Goal: Communication & Community: Answer question/provide support

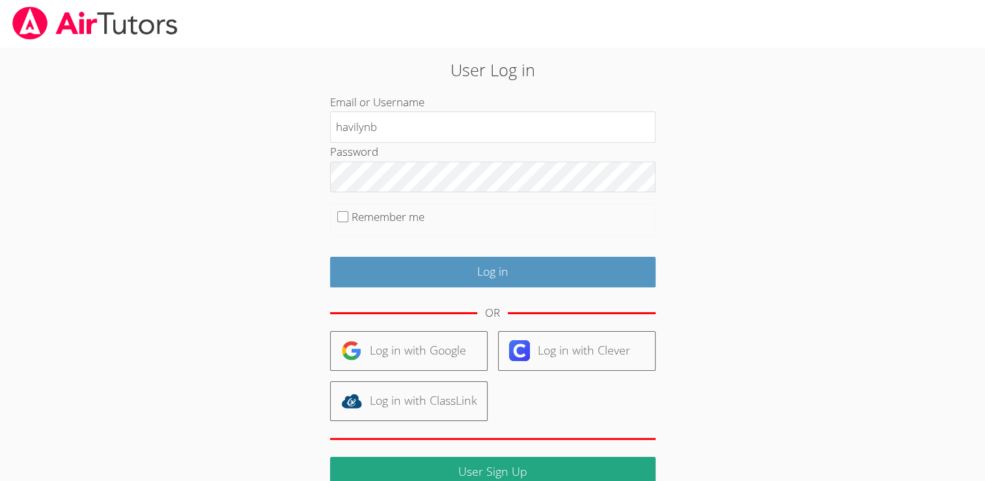
type input "havilynb"
click at [91, 258] on body "User Log in Email or Username havilynb Password Remember me Log in OR Log in wi…" at bounding box center [492, 240] width 985 height 481
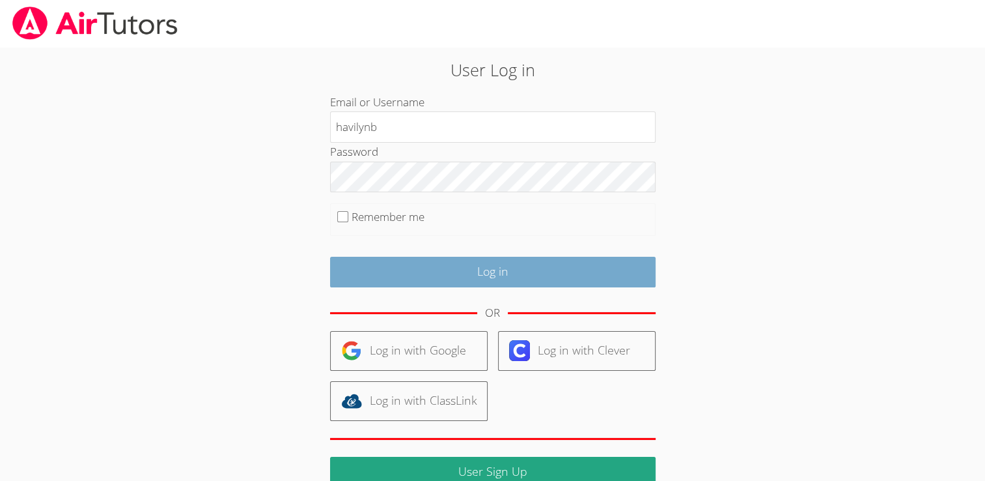
scroll to position [42, 0]
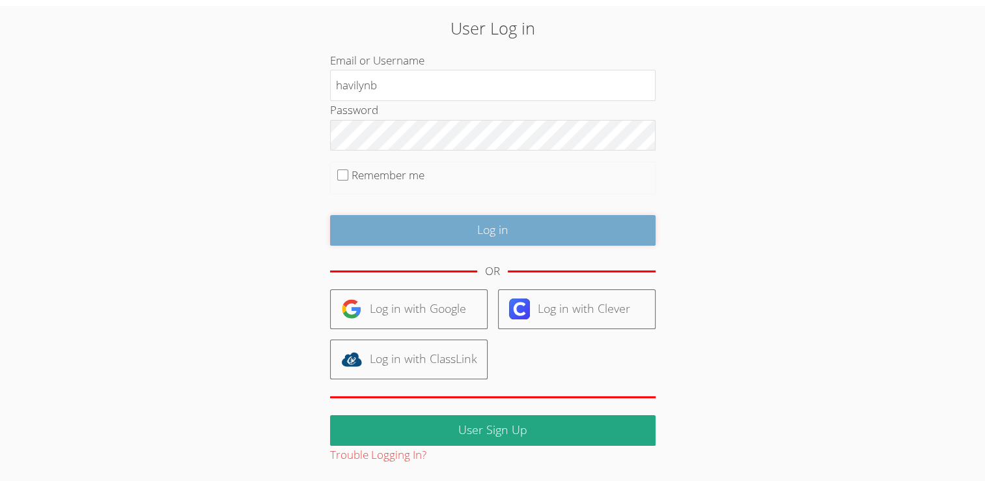
click at [482, 238] on input "Log in" at bounding box center [493, 230] width 326 height 31
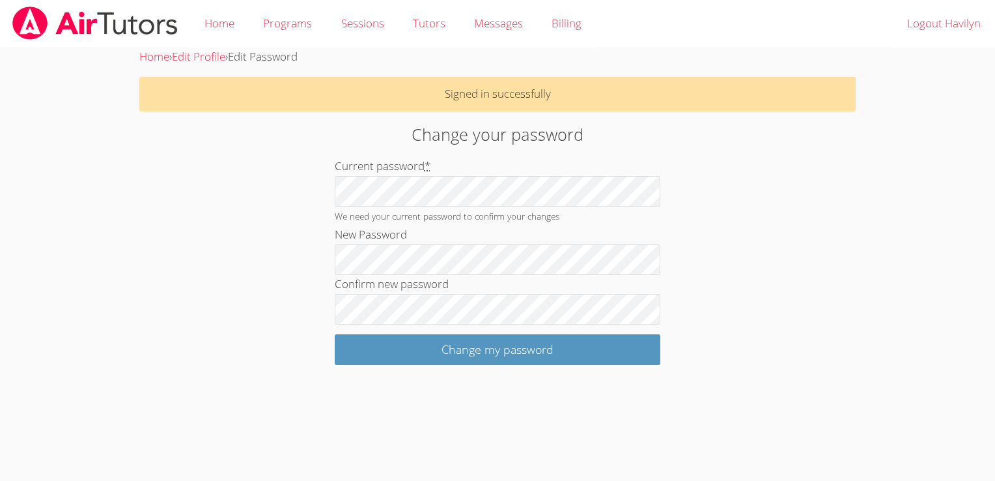
click at [995, 307] on html "Home Programs Sessions Tutors Messages Billing Logout Havilyn Home › Edit Profi…" at bounding box center [497, 240] width 995 height 481
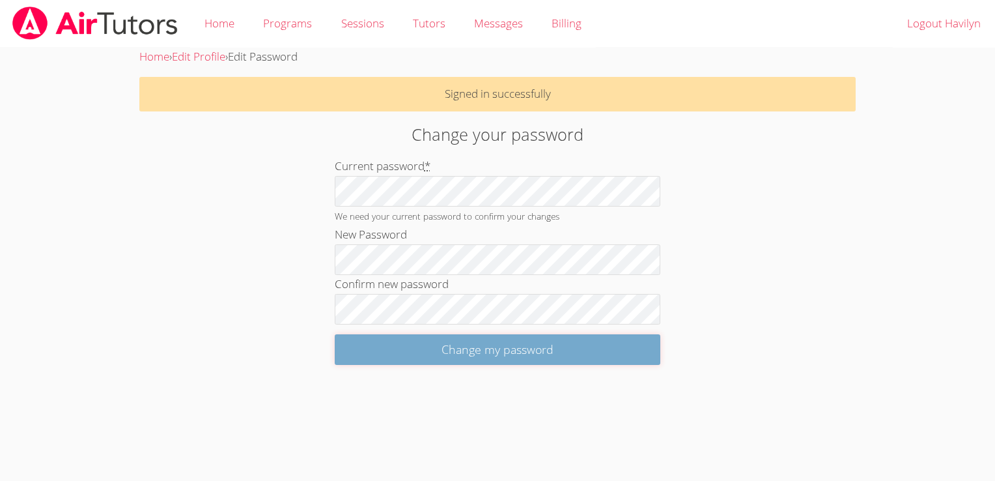
click at [461, 345] on input "Change my password" at bounding box center [498, 349] width 326 height 31
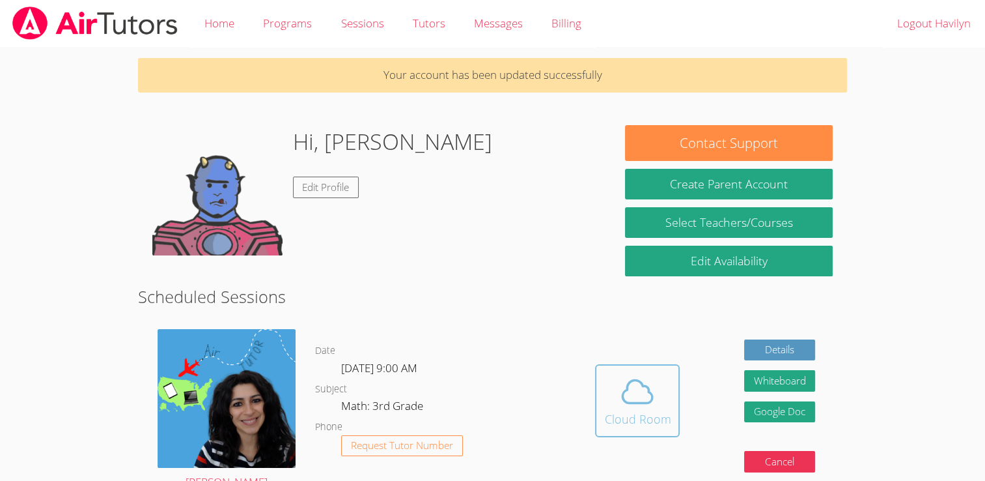
click at [617, 400] on span at bounding box center [637, 391] width 66 height 36
click at [641, 384] on icon at bounding box center [638, 391] width 30 height 23
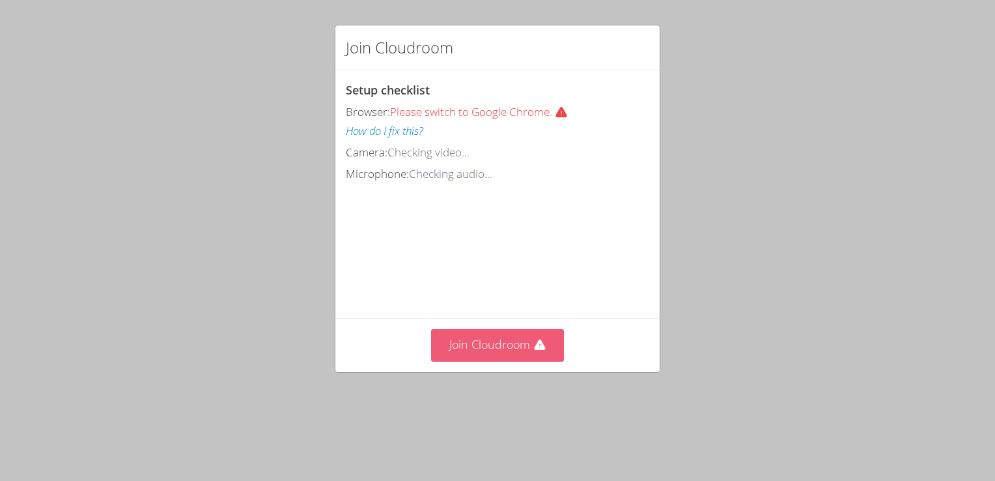
click at [496, 361] on button "Join Cloudroom" at bounding box center [498, 345] width 134 height 32
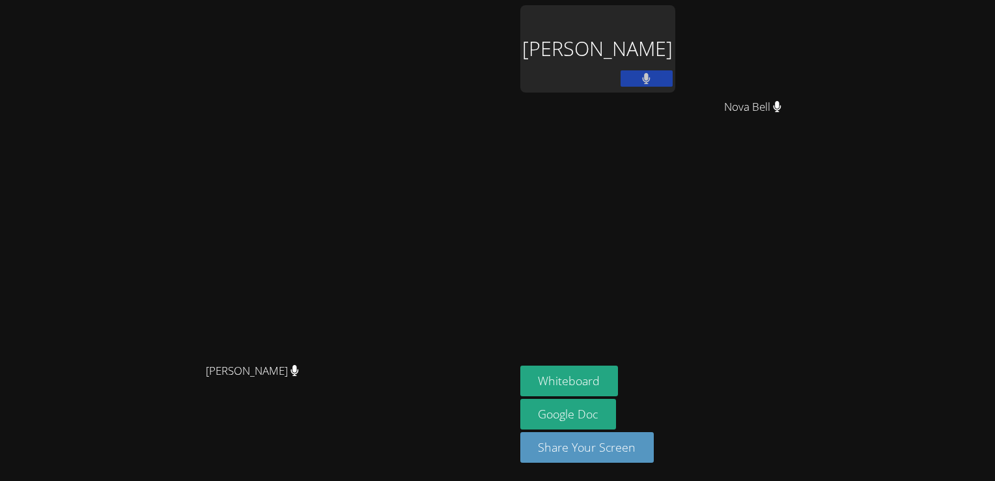
click at [651, 79] on icon at bounding box center [647, 78] width 8 height 11
click at [673, 74] on button at bounding box center [647, 78] width 52 height 16
click at [675, 25] on div "Havilyn Brittingham" at bounding box center [597, 48] width 155 height 87
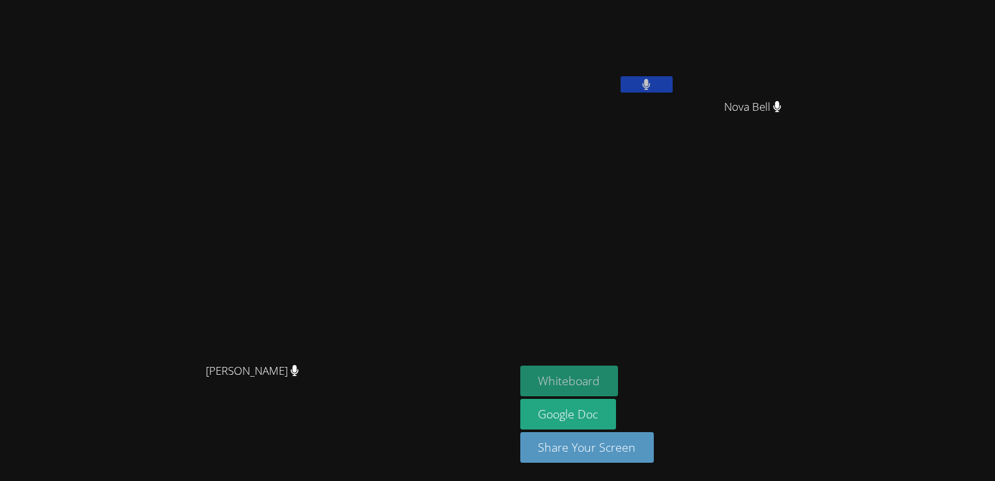
click at [619, 384] on button "Whiteboard" at bounding box center [569, 380] width 98 height 31
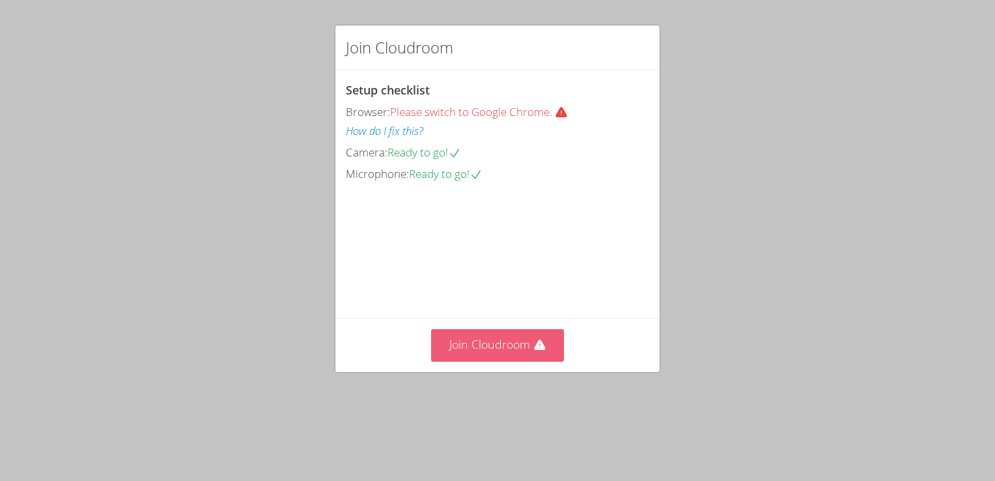
click at [492, 361] on button "Join Cloudroom" at bounding box center [498, 345] width 134 height 32
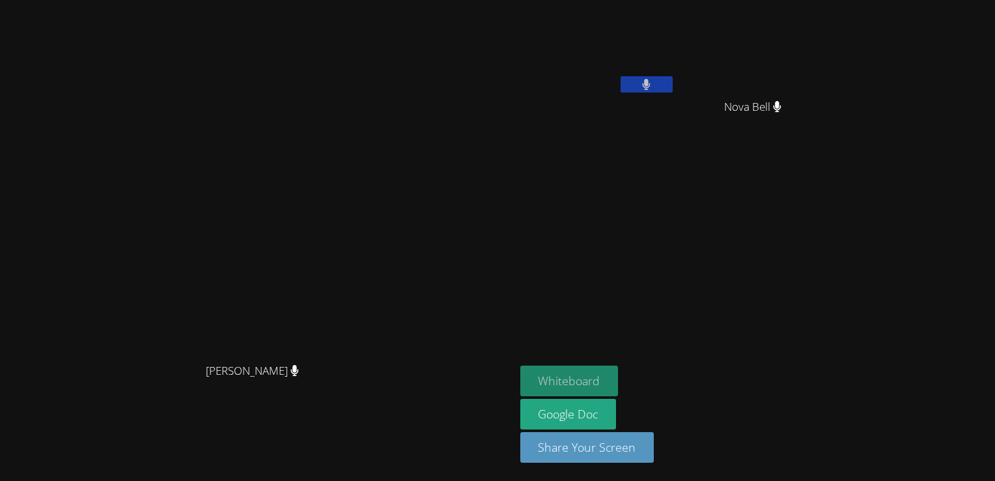
click at [619, 376] on button "Whiteboard" at bounding box center [569, 380] width 98 height 31
